Goal: Task Accomplishment & Management: Use online tool/utility

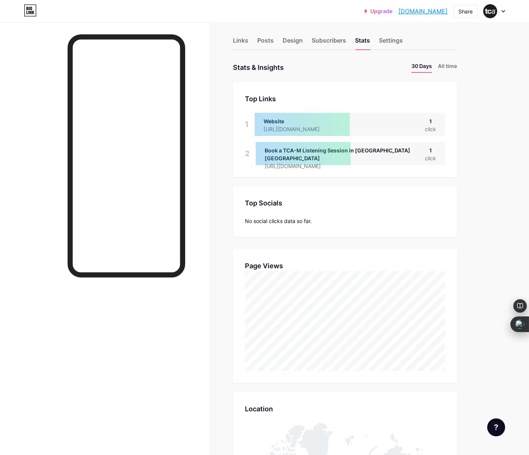
scroll to position [7, 0]
click at [239, 41] on div "Links" at bounding box center [240, 42] width 15 height 13
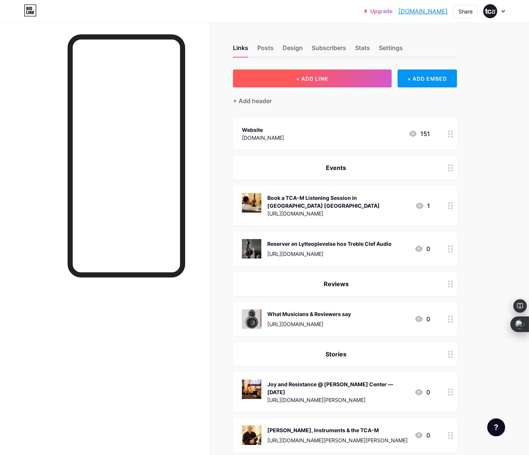
click at [334, 80] on button "+ ADD LINK" at bounding box center [312, 78] width 159 height 18
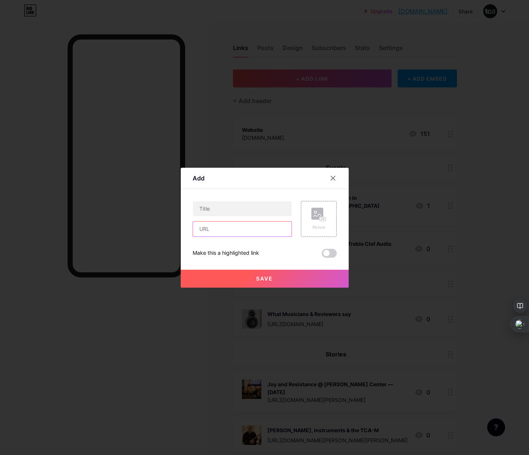
click at [240, 230] on input "text" at bounding box center [242, 228] width 99 height 15
paste input "[URL][DOMAIN_NAME][PERSON_NAME]"
type input "[URL][DOMAIN_NAME][PERSON_NAME]"
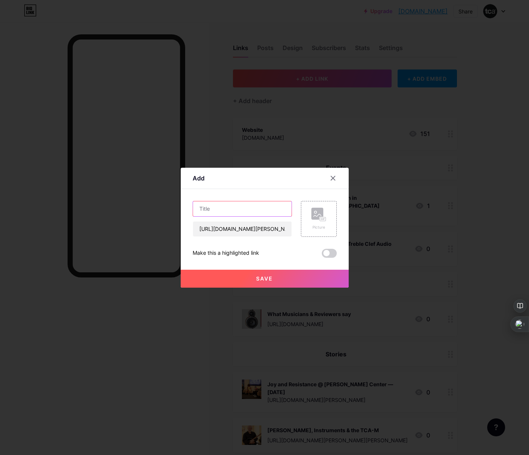
click at [246, 211] on input "text" at bounding box center [242, 208] width 99 height 15
type input "T"
type input "[PERSON_NAME] & TCA-M at the Top of the World"
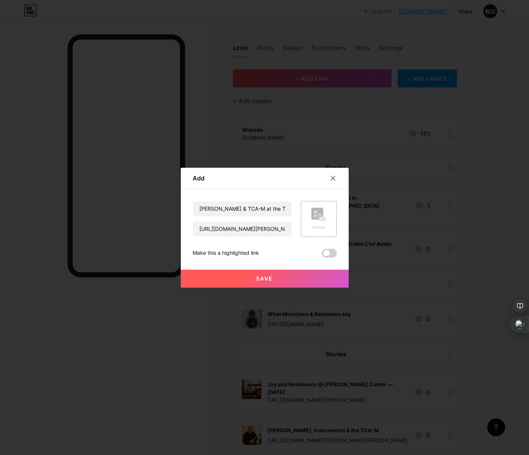
click at [272, 271] on button "Save" at bounding box center [265, 279] width 168 height 18
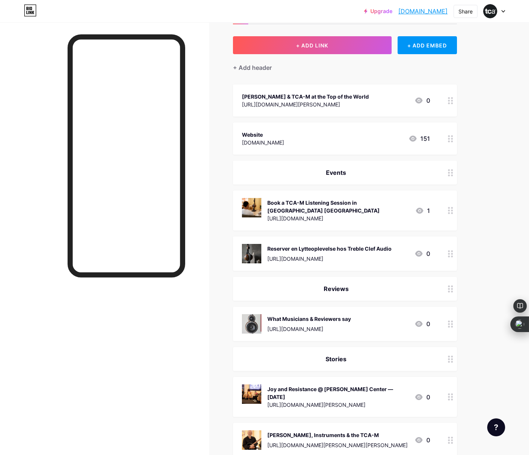
scroll to position [23, 0]
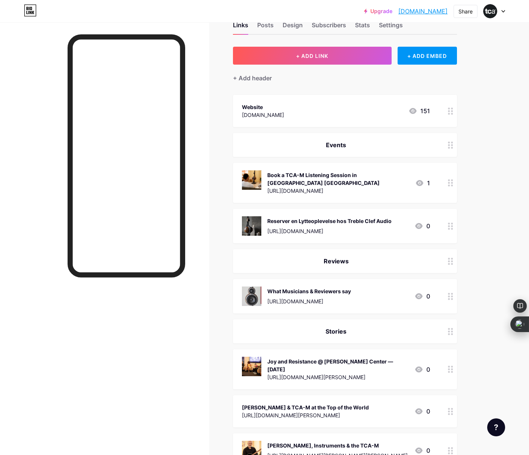
click at [281, 403] on div "[PERSON_NAME] & TCA-M at the Top of the World" at bounding box center [305, 407] width 127 height 8
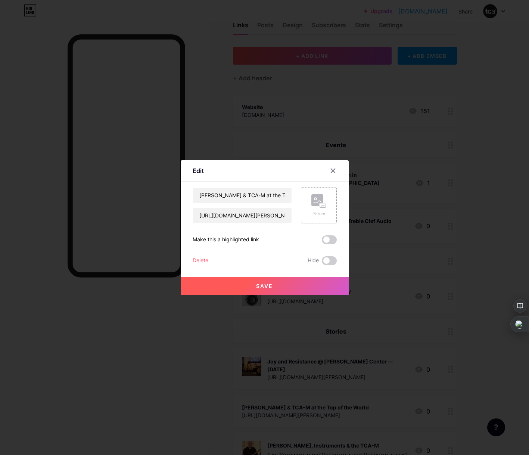
click at [321, 199] on rect at bounding box center [317, 200] width 12 height 12
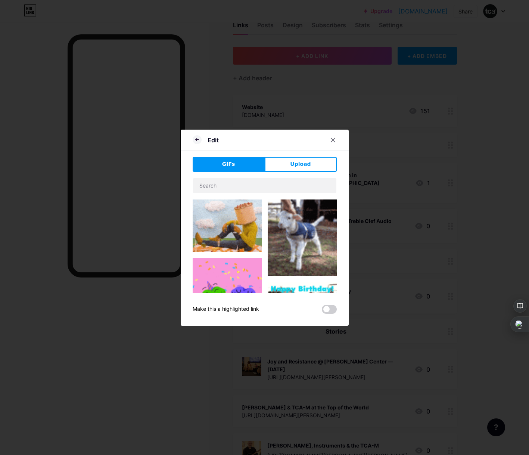
click at [307, 166] on span "Upload" at bounding box center [300, 164] width 21 height 8
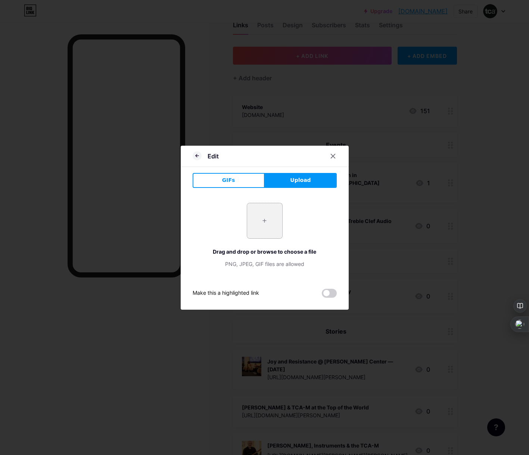
click at [266, 219] on input "file" at bounding box center [264, 220] width 35 height 35
type input "C:\fakepath\TCA-M Penthouse View Crop.jpg"
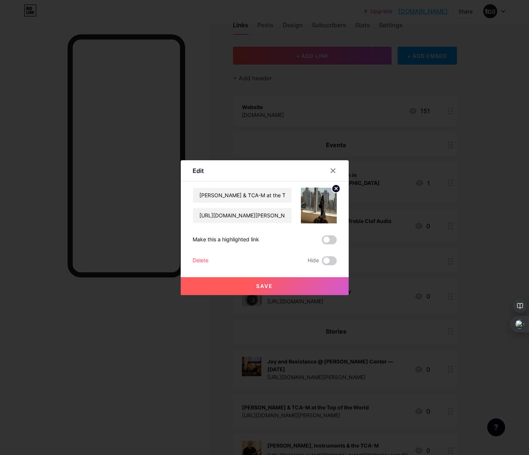
click at [268, 288] on span "Save" at bounding box center [264, 286] width 17 height 6
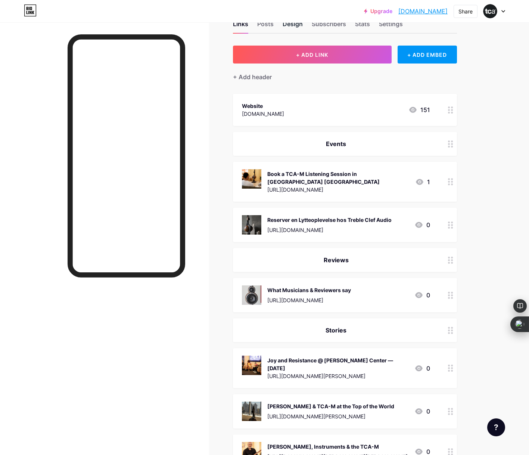
scroll to position [0, 0]
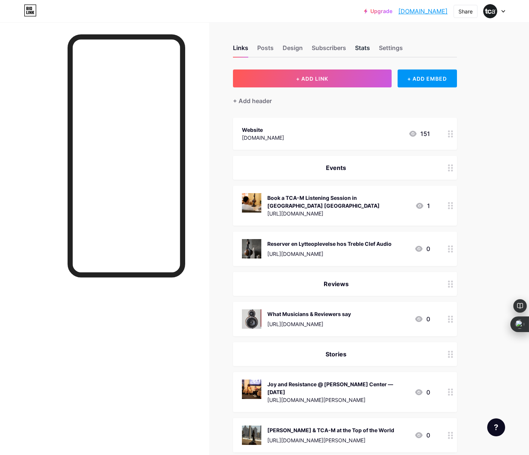
click at [366, 51] on div "Stats" at bounding box center [362, 49] width 15 height 13
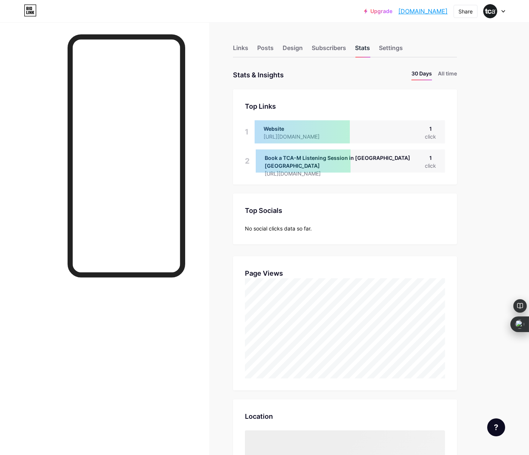
scroll to position [455, 529]
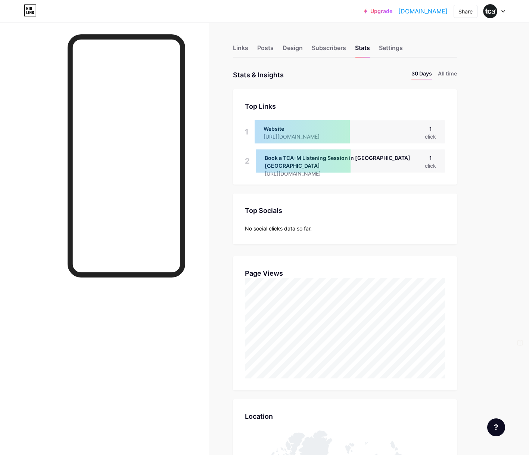
scroll to position [455, 529]
